Goal: Transaction & Acquisition: Purchase product/service

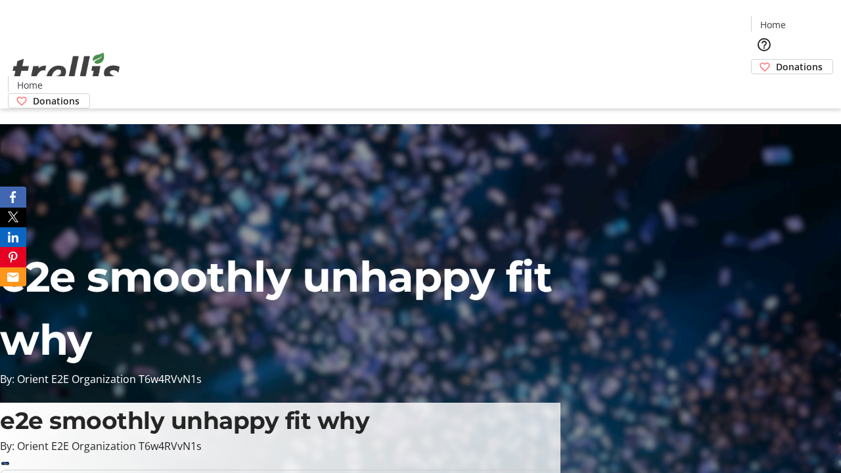
click at [776, 60] on span "Donations" at bounding box center [799, 67] width 47 height 14
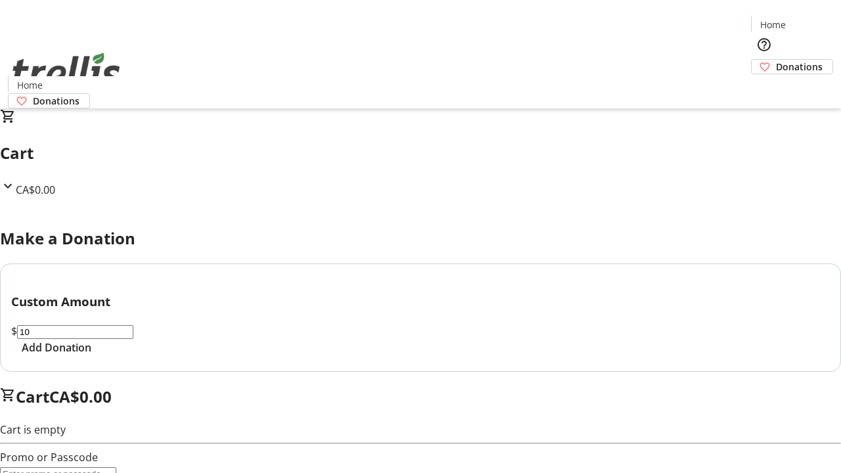
click at [91, 355] on span "Add Donation" at bounding box center [57, 348] width 70 height 16
